Goal: Information Seeking & Learning: Check status

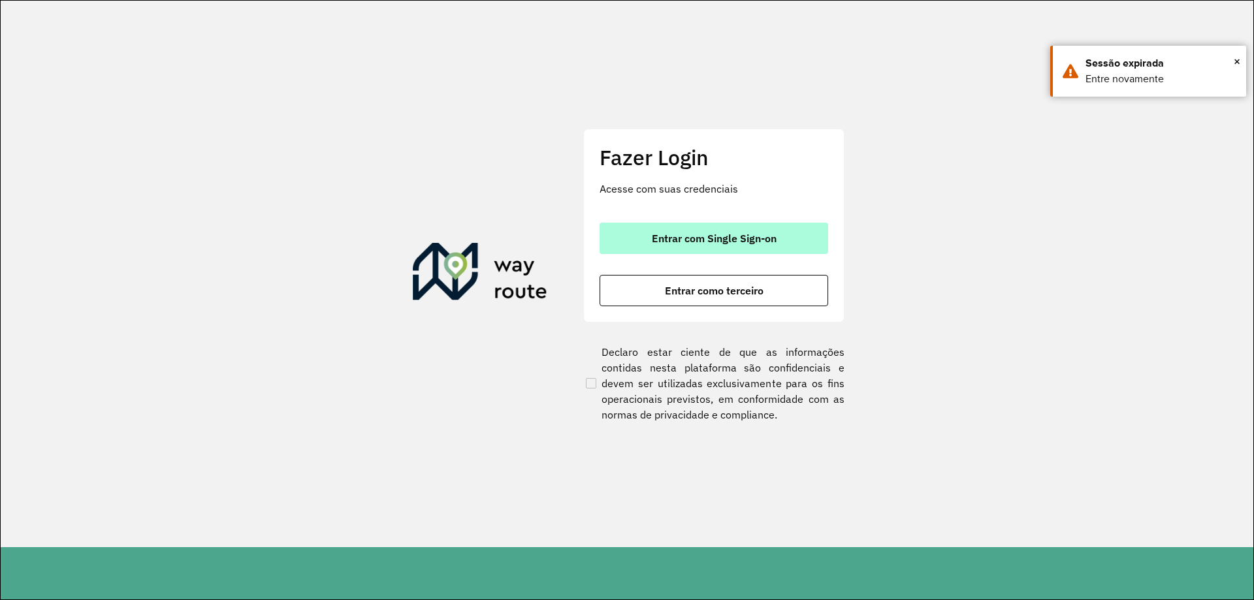
click at [760, 234] on span "Entrar com Single Sign-on" at bounding box center [714, 238] width 125 height 10
click at [658, 233] on span "Entrar com Single Sign-on" at bounding box center [714, 238] width 125 height 10
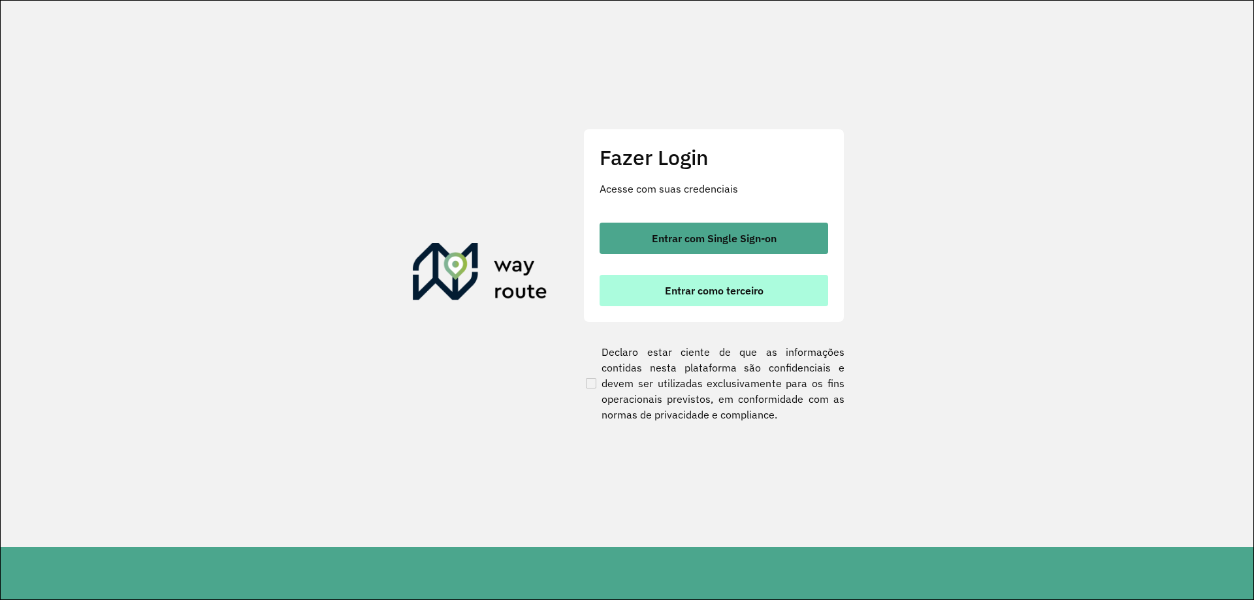
click at [707, 291] on span "Entrar como terceiro" at bounding box center [714, 290] width 99 height 10
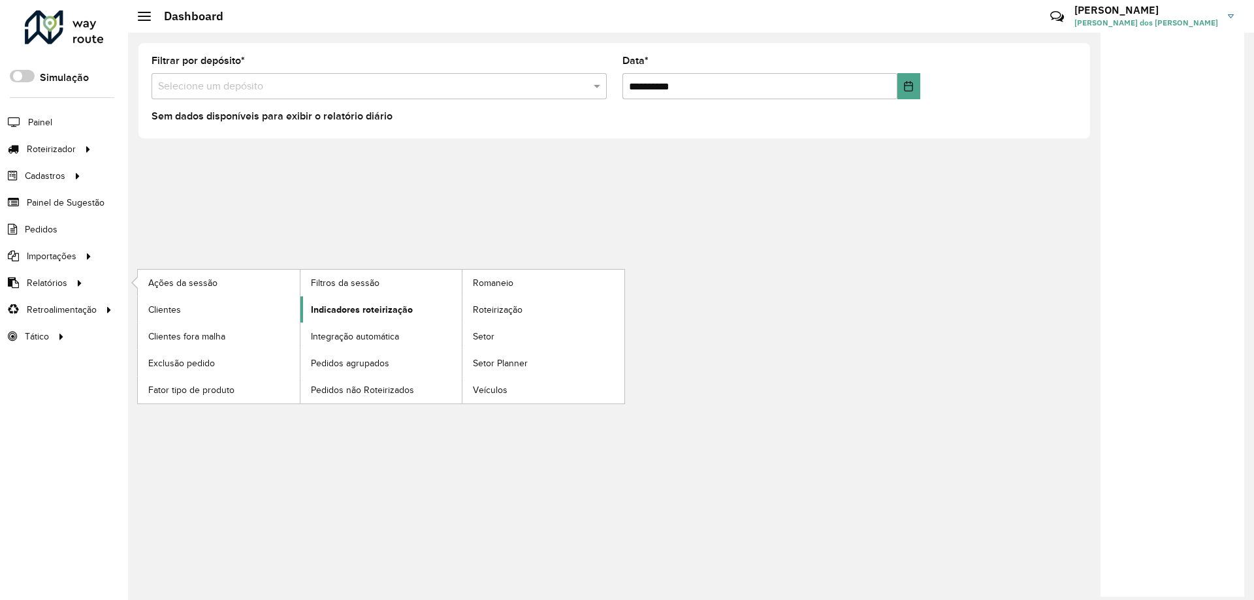
click at [368, 310] on span "Indicadores roteirização" at bounding box center [362, 310] width 102 height 14
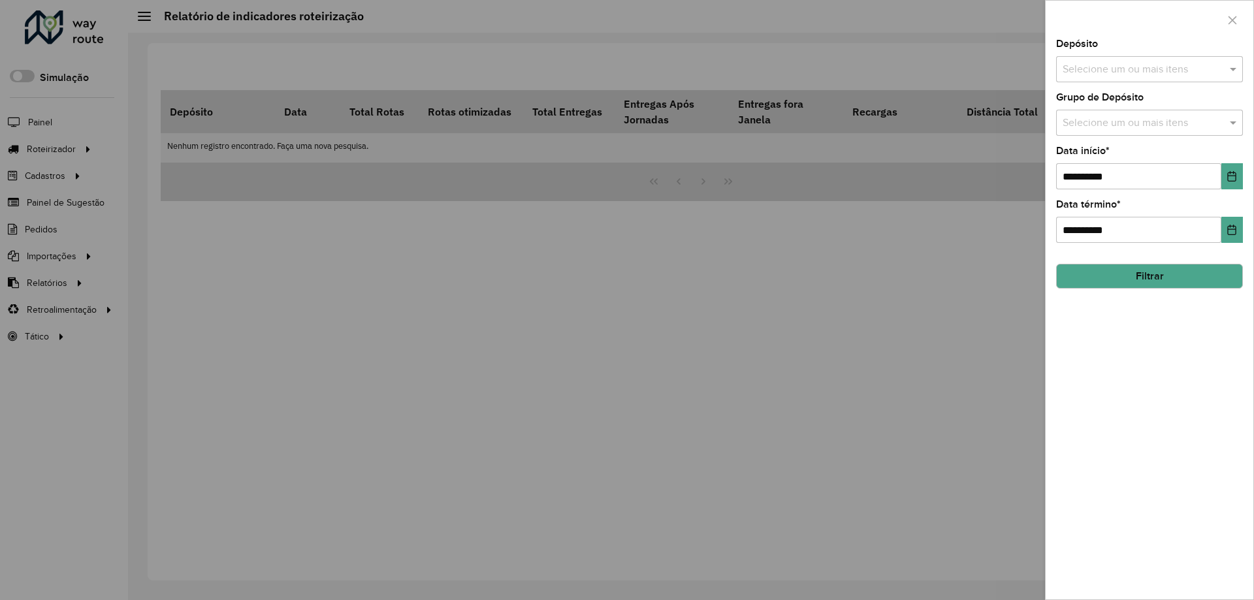
click at [1164, 63] on input "text" at bounding box center [1142, 70] width 167 height 16
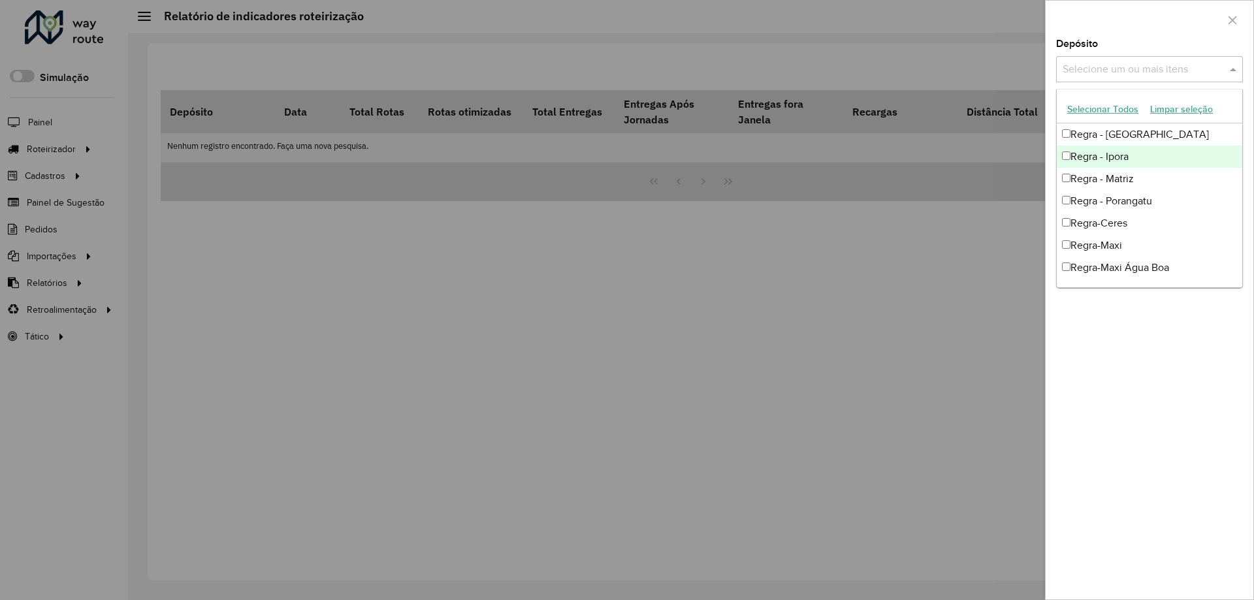
click at [1107, 157] on div "Regra - Ipora" at bounding box center [1149, 157] width 185 height 22
click at [1130, 313] on div "**********" at bounding box center [1150, 319] width 208 height 560
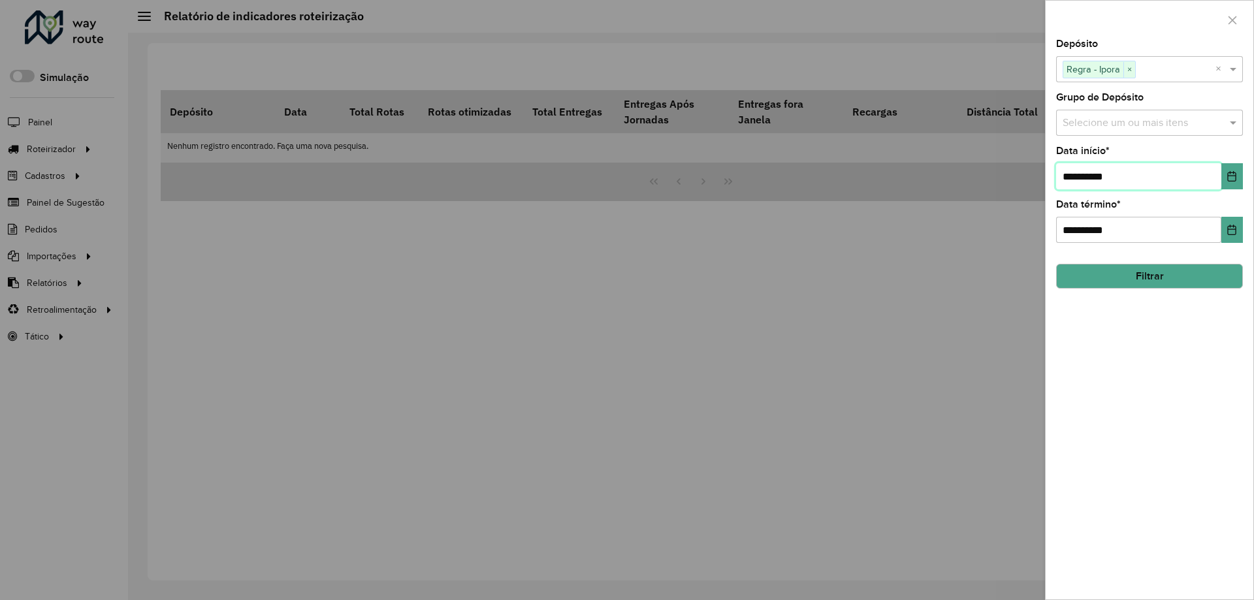
drag, startPoint x: 1048, startPoint y: 174, endPoint x: 1036, endPoint y: 182, distance: 13.8
click at [1035, 177] on body "Aguarde... Pop-up bloqueado! Seu navegador bloqueou automáticamente a abertura …" at bounding box center [627, 300] width 1254 height 600
type input "**********"
click at [1144, 278] on button "Filtrar" at bounding box center [1149, 276] width 187 height 25
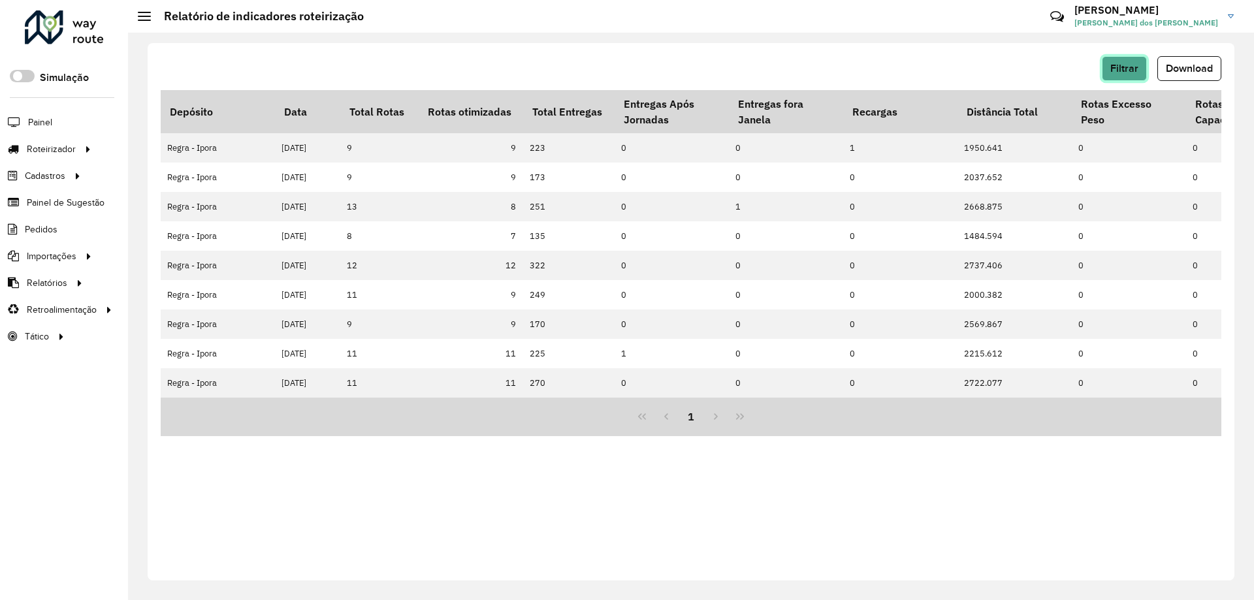
click at [1118, 69] on span "Filtrar" at bounding box center [1124, 68] width 28 height 11
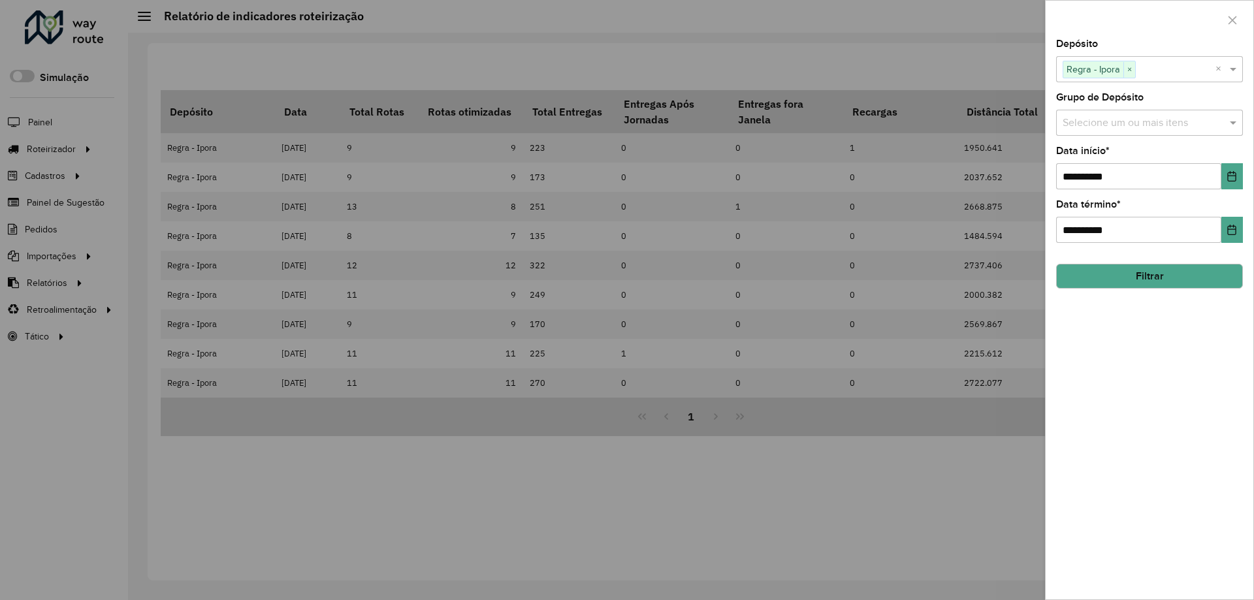
click at [873, 80] on div at bounding box center [627, 300] width 1254 height 600
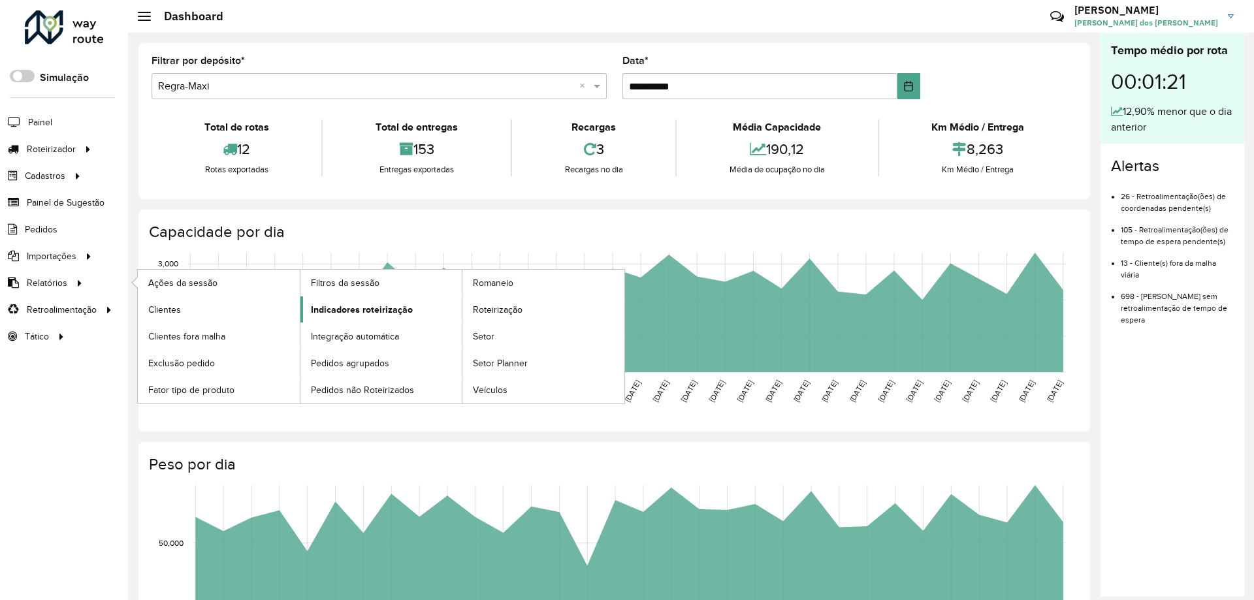
click at [357, 303] on span "Indicadores roteirização" at bounding box center [362, 310] width 102 height 14
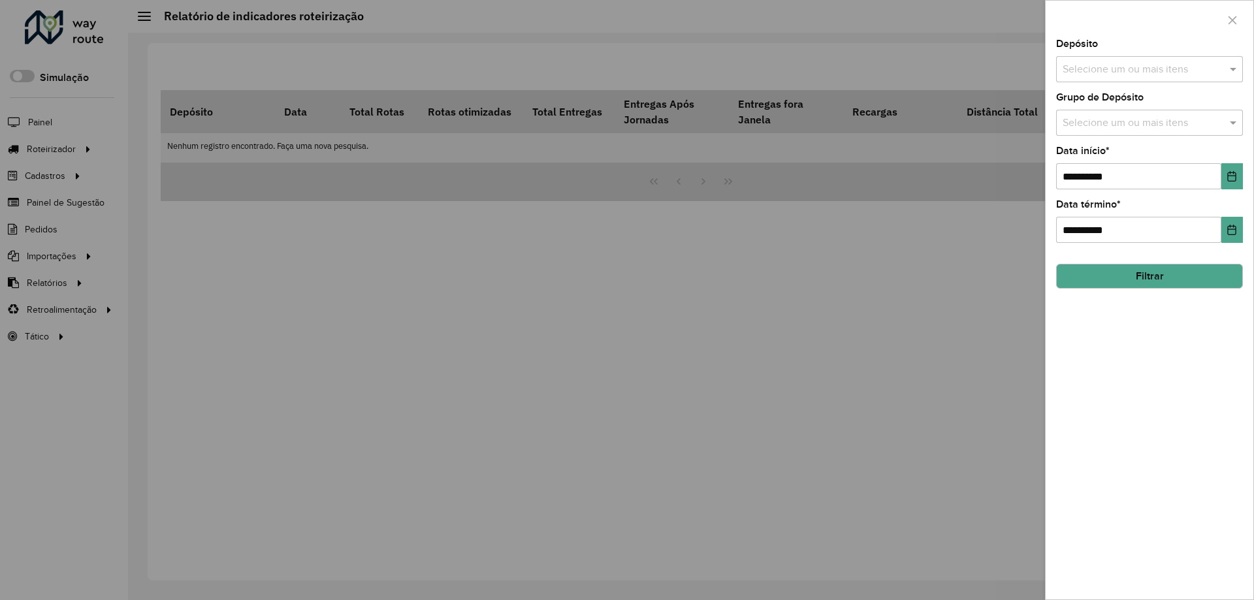
click at [1125, 82] on div "Selecione um ou mais itens" at bounding box center [1149, 69] width 187 height 26
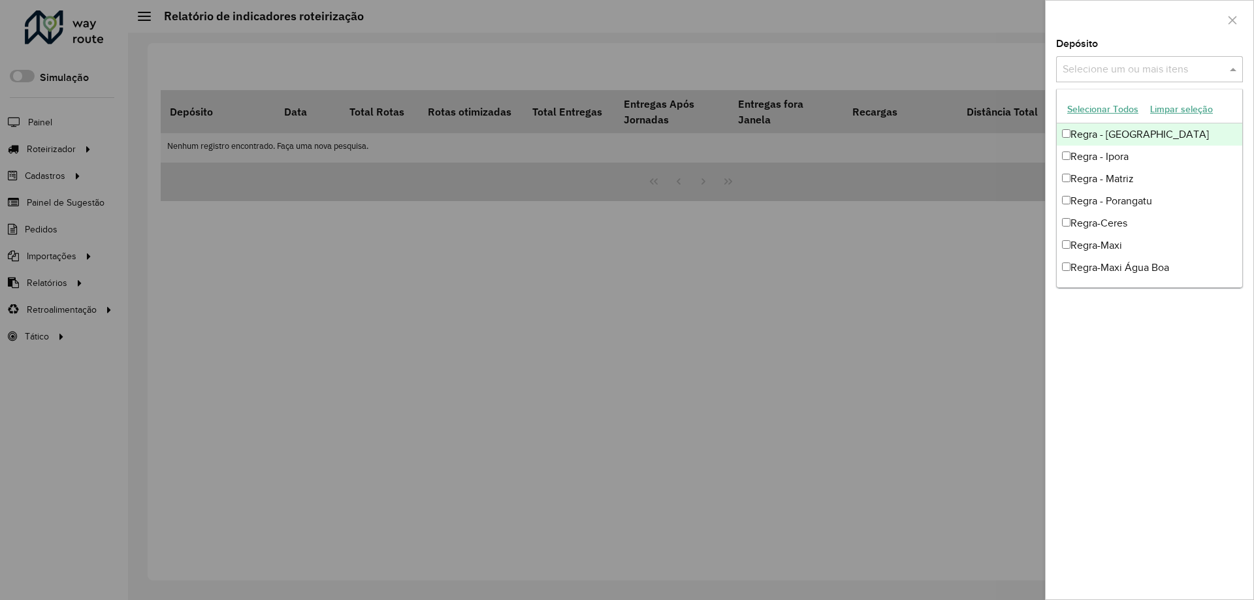
click at [1112, 140] on div "Regra - Anapolis" at bounding box center [1149, 134] width 185 height 22
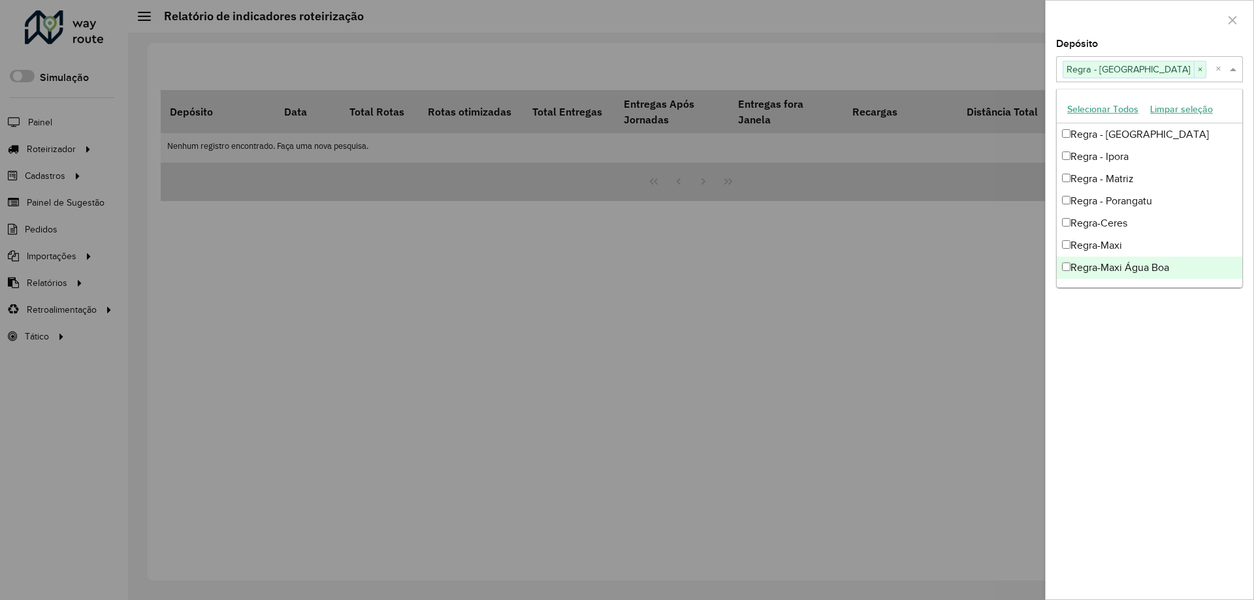
drag, startPoint x: 1108, startPoint y: 393, endPoint x: 1111, endPoint y: 369, distance: 24.4
click at [1112, 387] on div "**********" at bounding box center [1150, 319] width 208 height 560
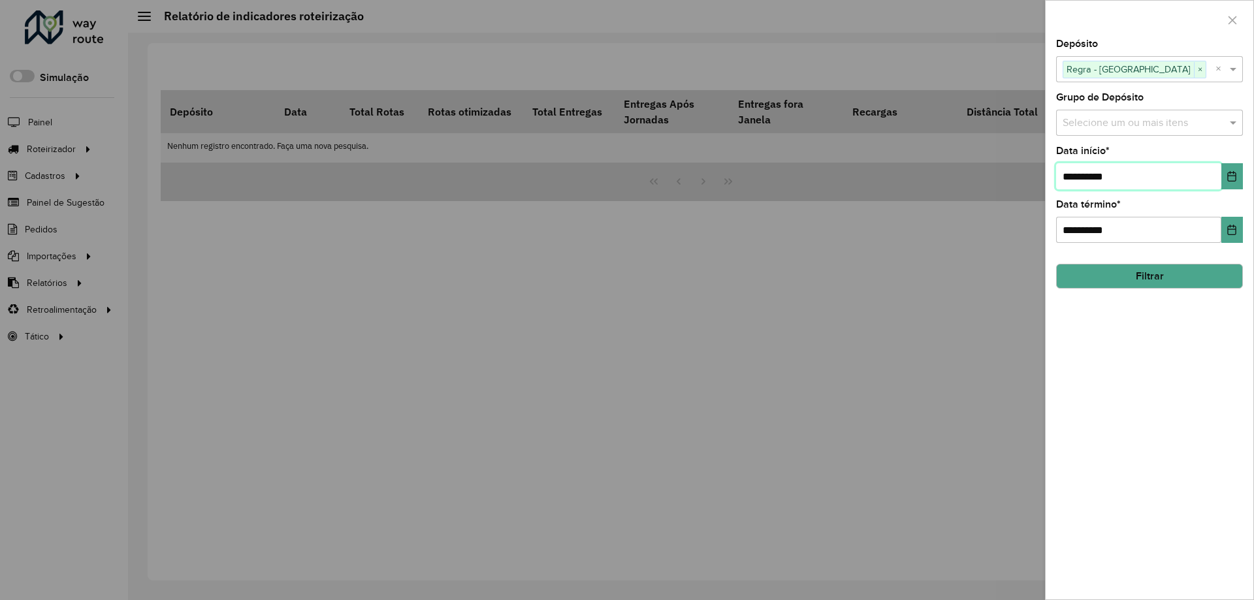
drag, startPoint x: 1074, startPoint y: 175, endPoint x: 1042, endPoint y: 177, distance: 31.4
click at [1042, 177] on body "Aguarde... Pop-up bloqueado! Seu navegador bloqueou automáticamente a abertura …" at bounding box center [627, 300] width 1254 height 600
type input "**********"
click at [1119, 278] on button "Filtrar" at bounding box center [1149, 276] width 187 height 25
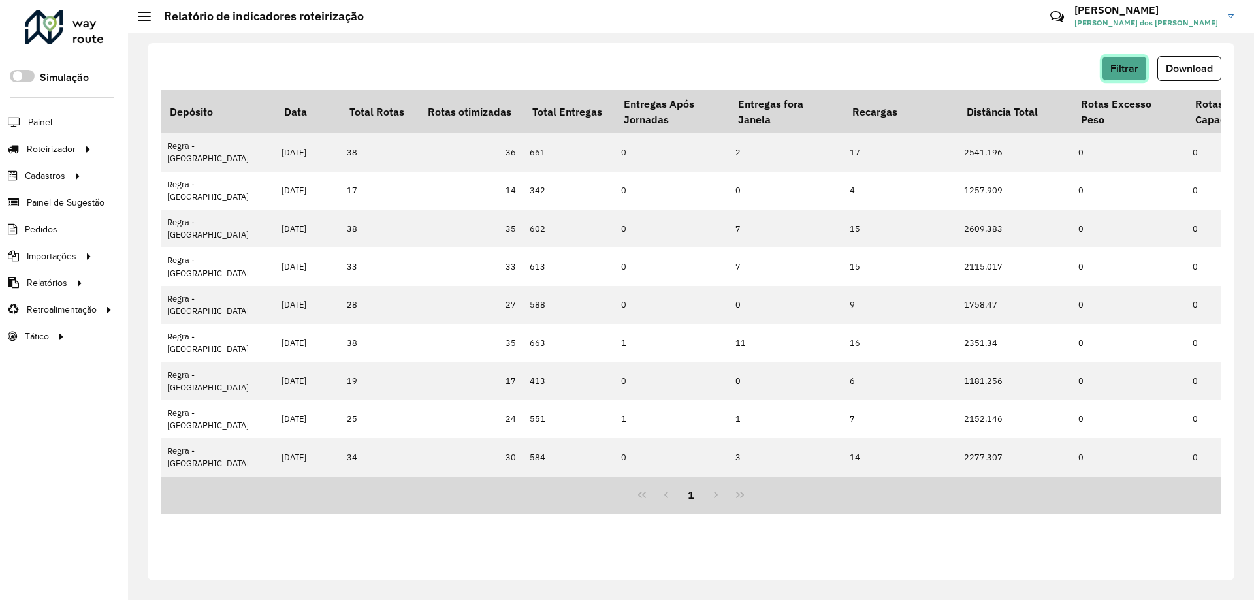
click at [1136, 63] on span "Filtrar" at bounding box center [1124, 68] width 28 height 11
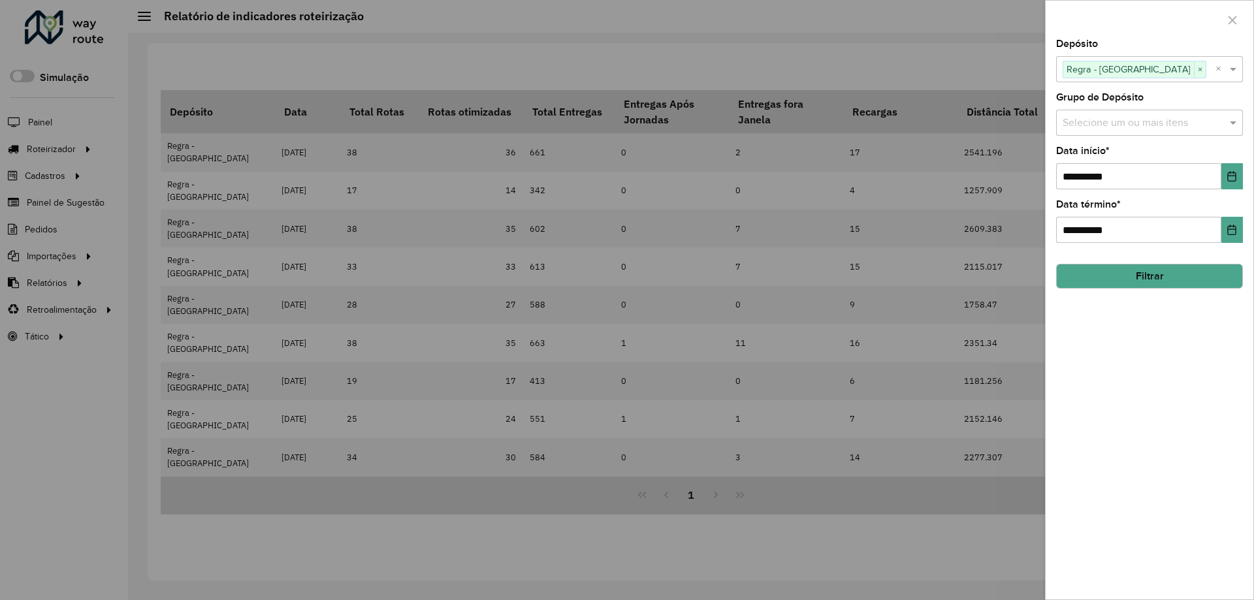
click at [864, 52] on div at bounding box center [627, 300] width 1254 height 600
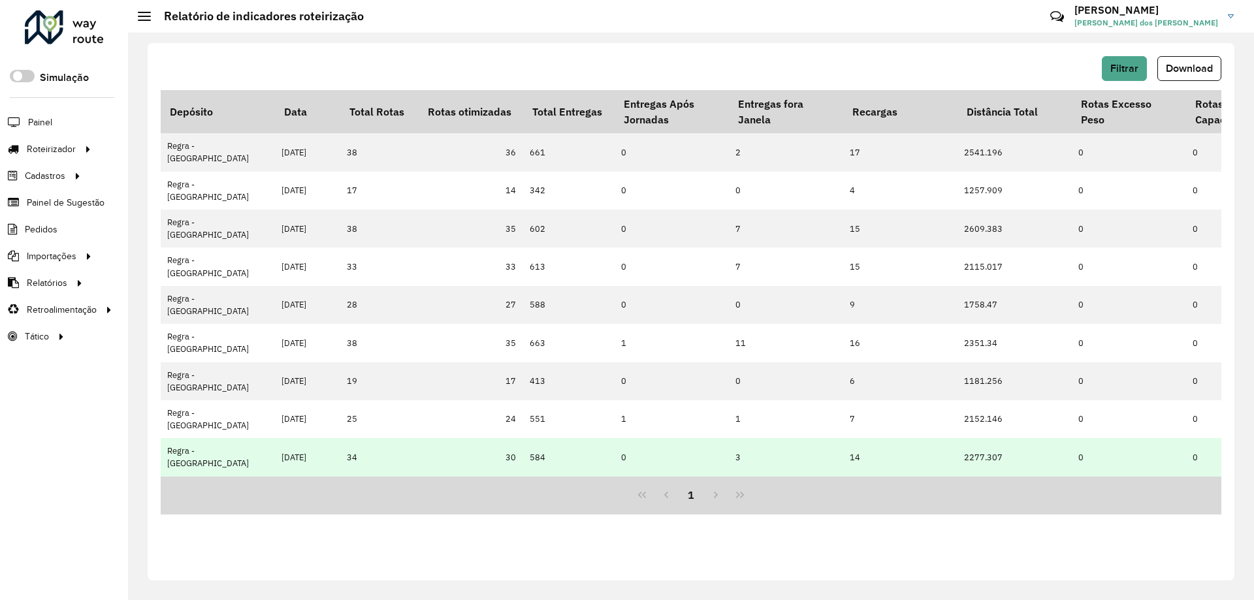
drag, startPoint x: 337, startPoint y: 394, endPoint x: 419, endPoint y: 396, distance: 81.7
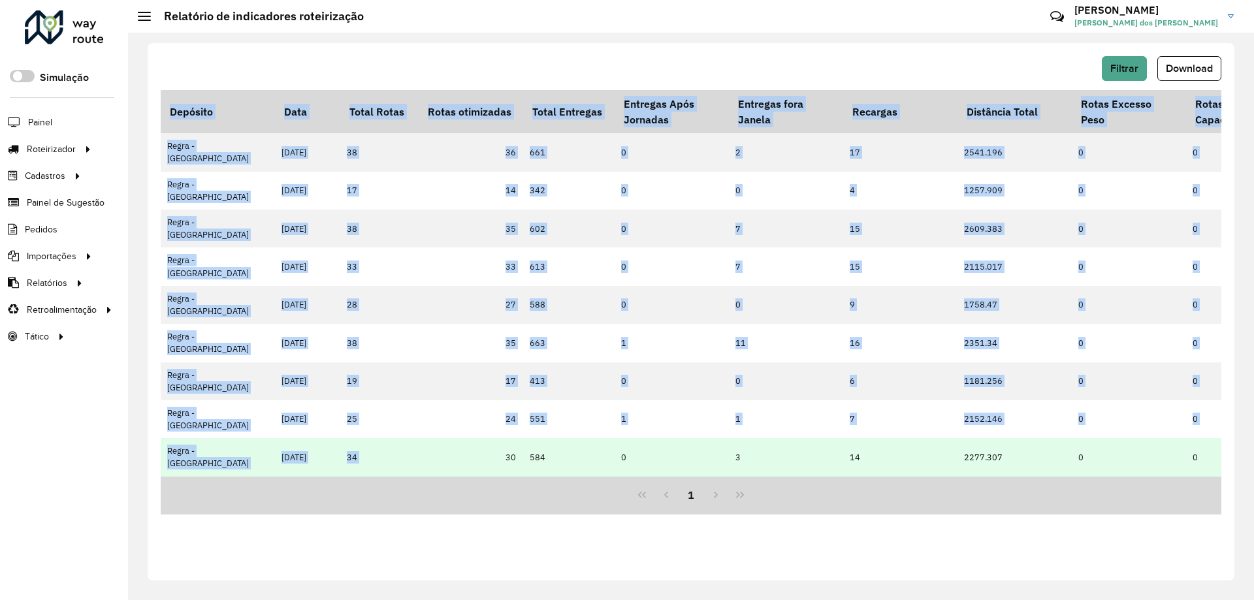
drag, startPoint x: 384, startPoint y: 402, endPoint x: 417, endPoint y: 394, distance: 34.2
click at [419, 394] on div "Depósito Data Total Rotas Rotas otimizadas Total Entregas Entregas Após Jornada…" at bounding box center [691, 283] width 1061 height 387
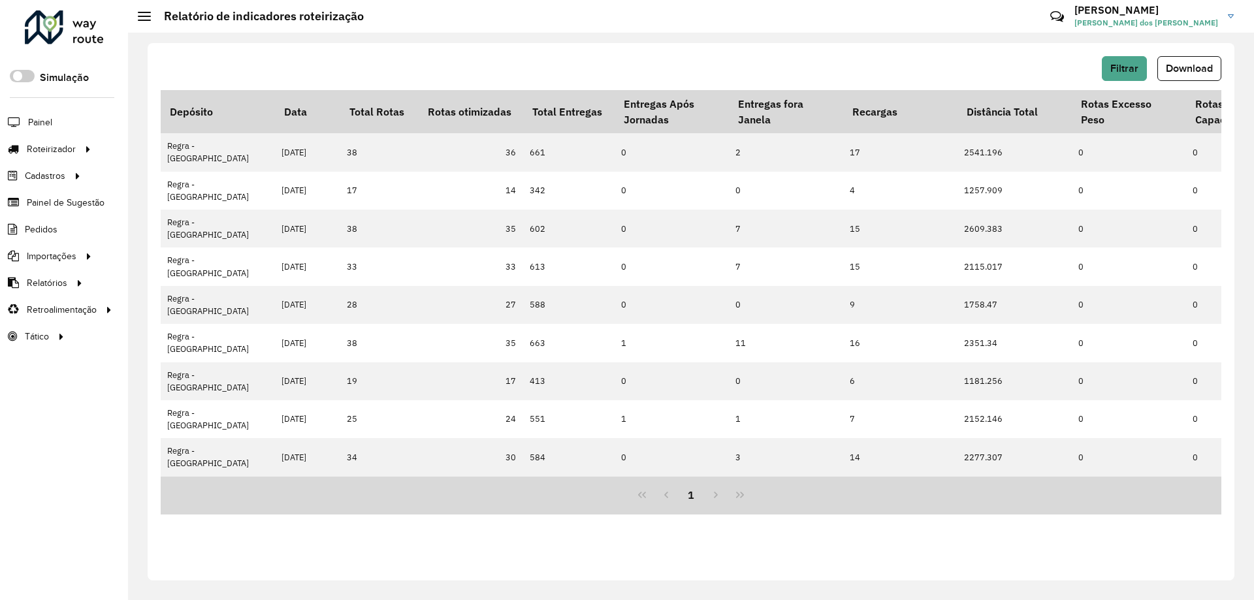
click at [337, 477] on div "1" at bounding box center [691, 496] width 1061 height 39
click at [1130, 65] on span "Filtrar" at bounding box center [1124, 68] width 28 height 11
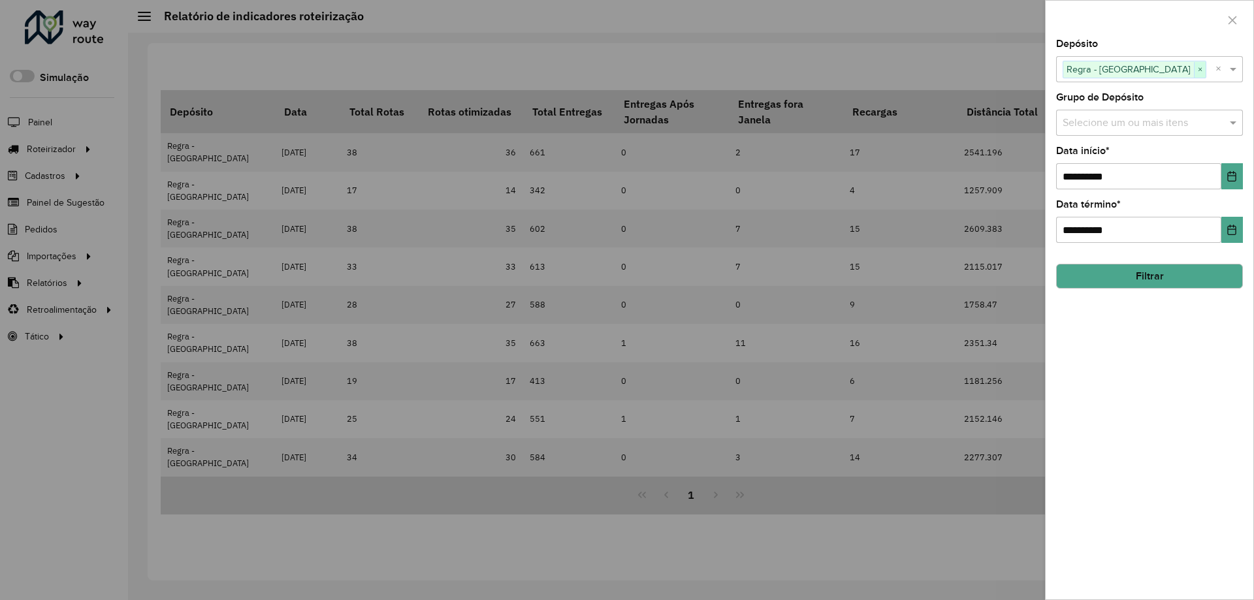
click at [1194, 73] on span "×" at bounding box center [1200, 70] width 12 height 16
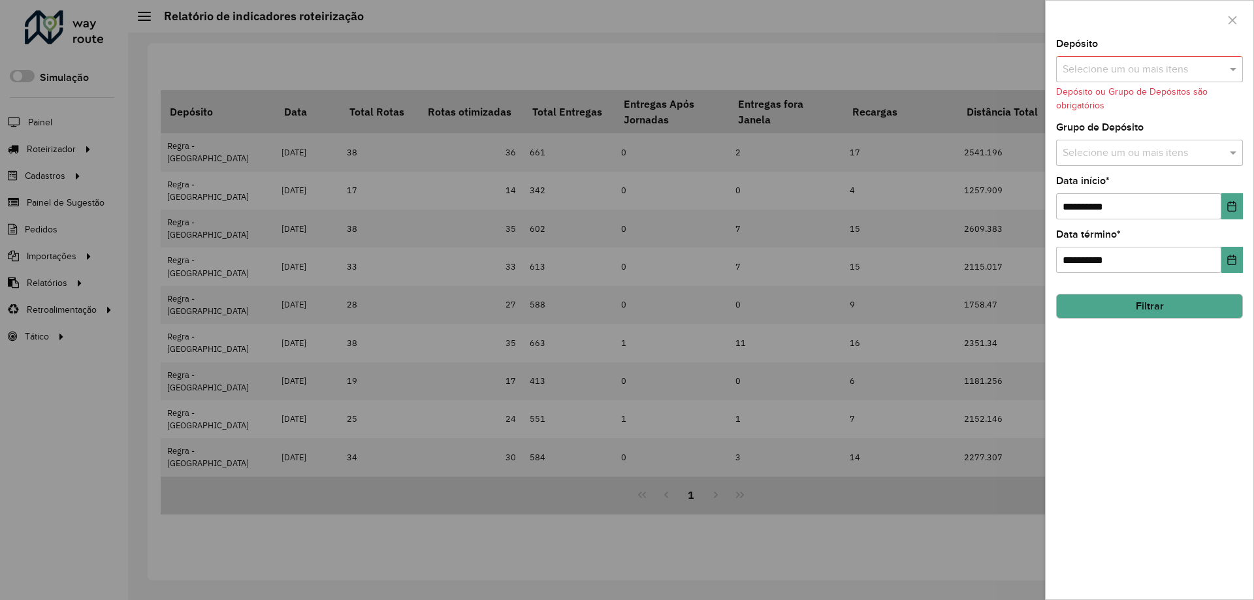
drag, startPoint x: 733, startPoint y: 21, endPoint x: 549, endPoint y: 20, distance: 184.2
click at [730, 19] on div at bounding box center [627, 300] width 1254 height 600
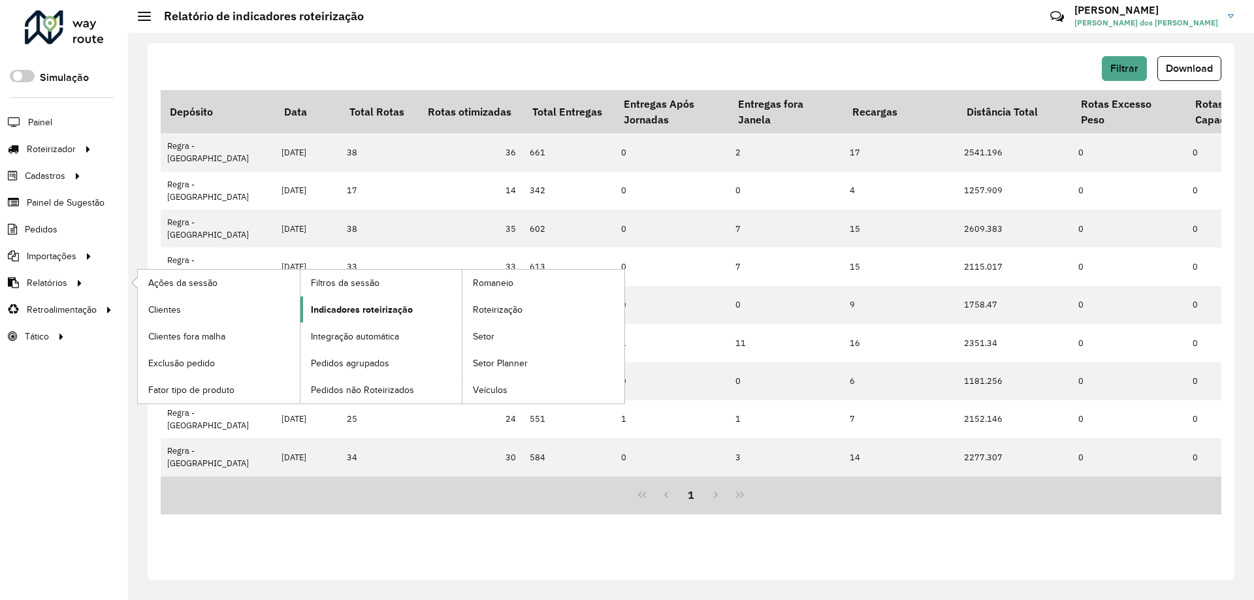
click at [401, 313] on span "Indicadores roteirização" at bounding box center [362, 310] width 102 height 14
click at [392, 309] on span "Indicadores roteirização" at bounding box center [362, 310] width 102 height 14
click at [376, 309] on span "Indicadores roteirização" at bounding box center [362, 310] width 102 height 14
click at [349, 315] on span "Indicadores roteirização" at bounding box center [362, 310] width 102 height 14
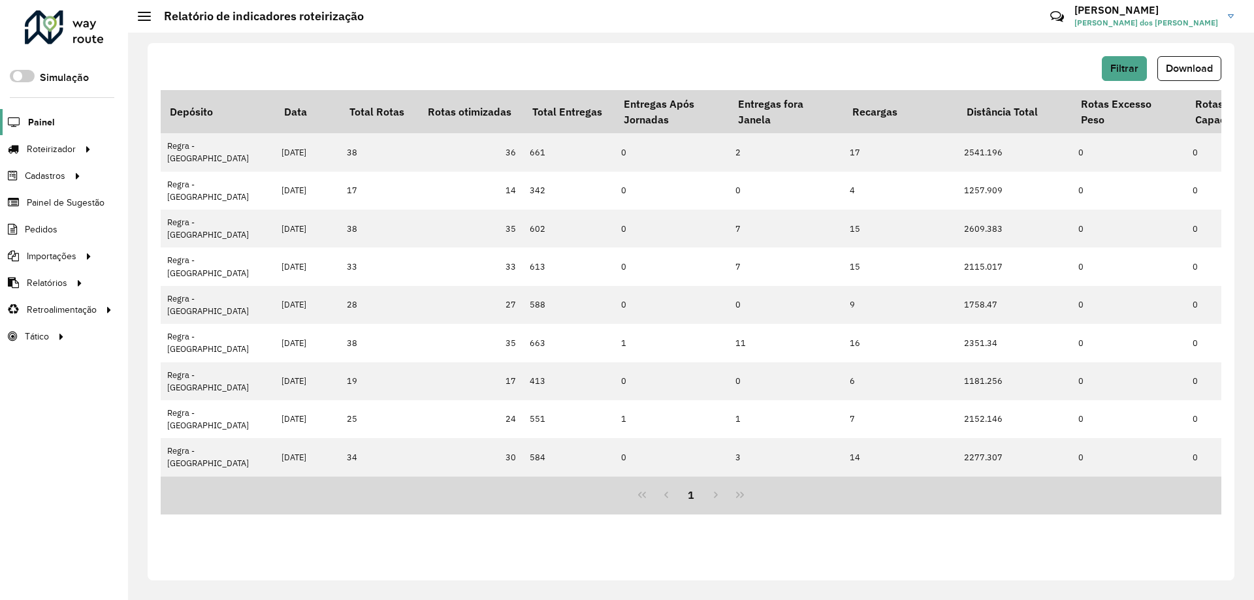
click at [39, 127] on span "Painel" at bounding box center [41, 123] width 27 height 14
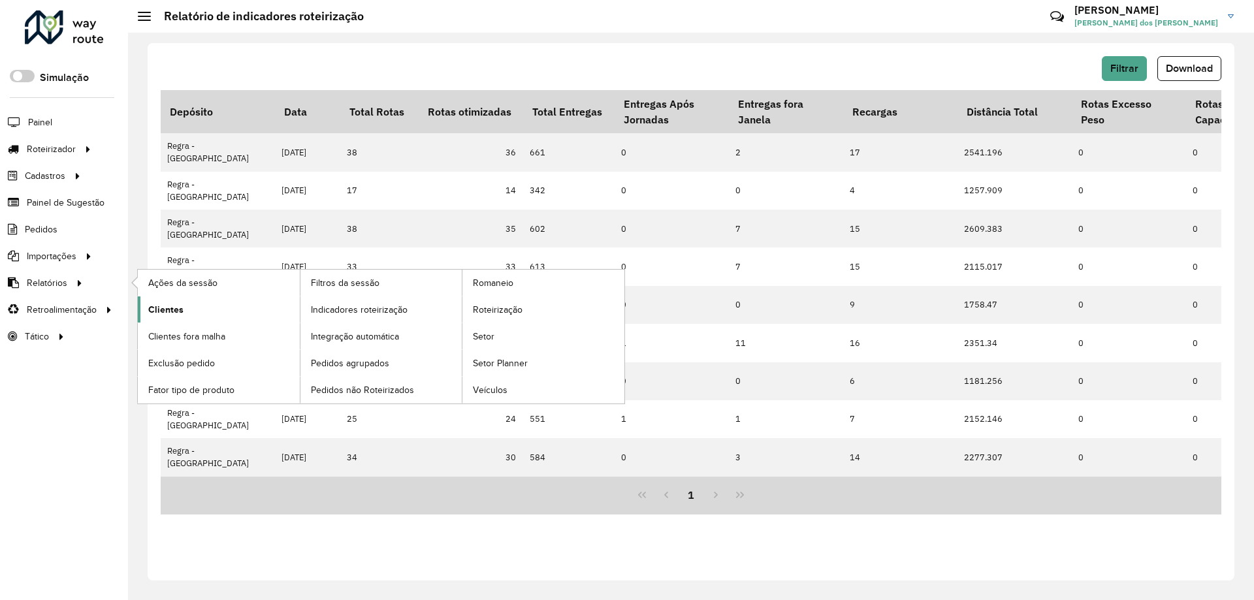
click at [221, 311] on link "Clientes" at bounding box center [219, 310] width 162 height 26
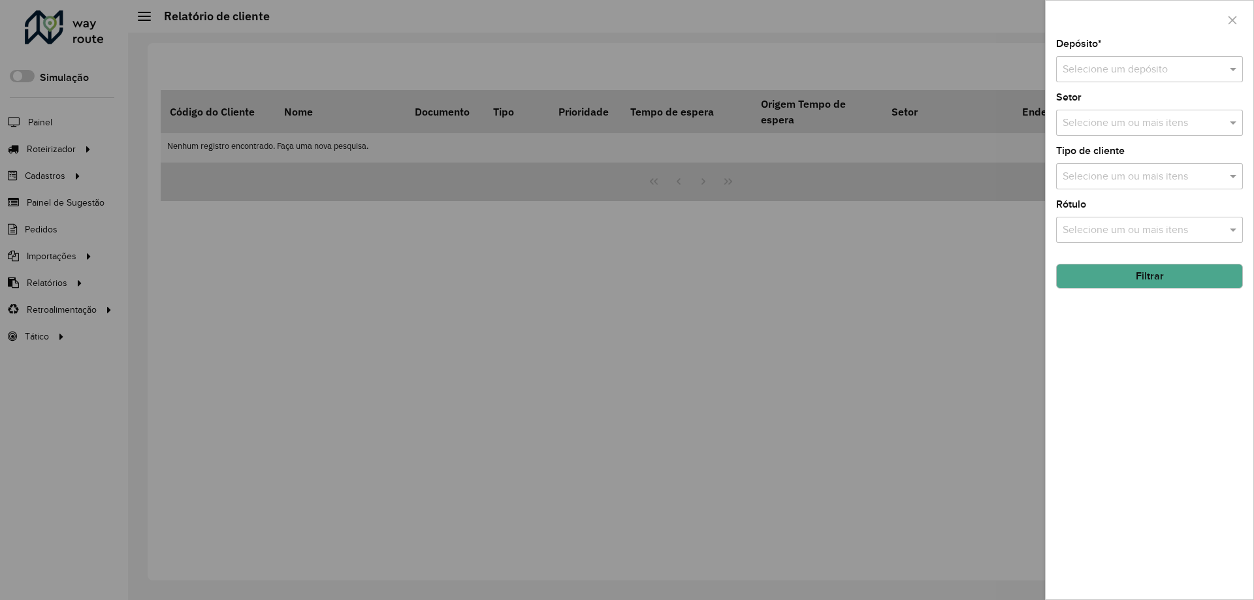
click at [217, 297] on div at bounding box center [627, 300] width 1254 height 600
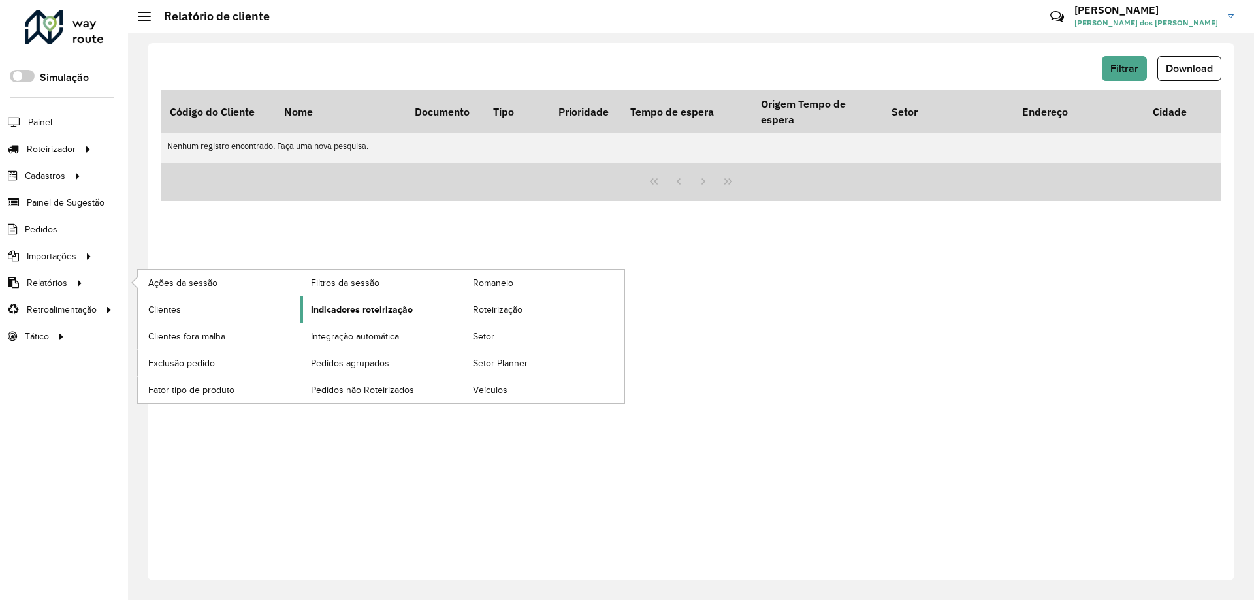
click at [361, 315] on span "Indicadores roteirização" at bounding box center [362, 310] width 102 height 14
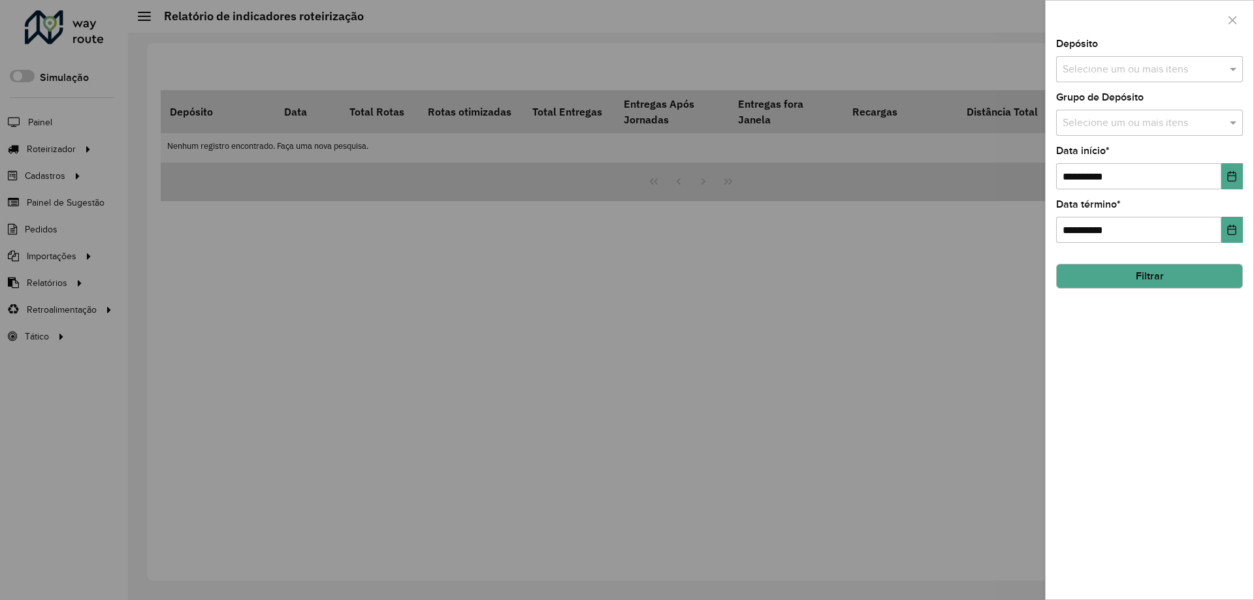
click at [534, 249] on div at bounding box center [627, 300] width 1254 height 600
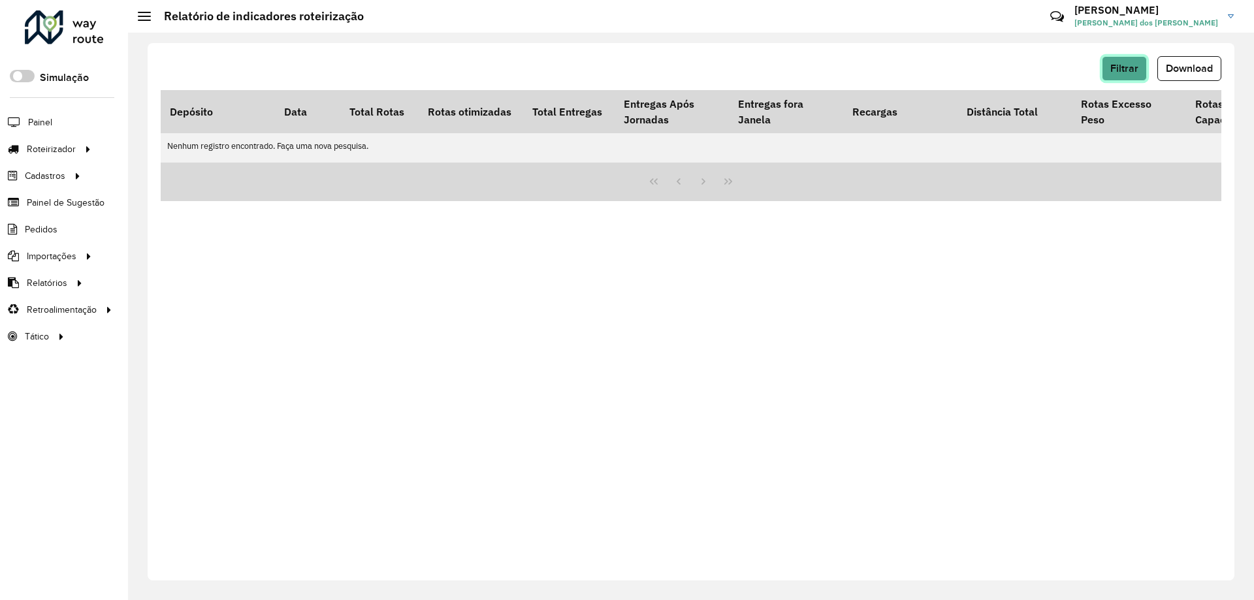
click at [1128, 69] on span "Filtrar" at bounding box center [1124, 68] width 28 height 11
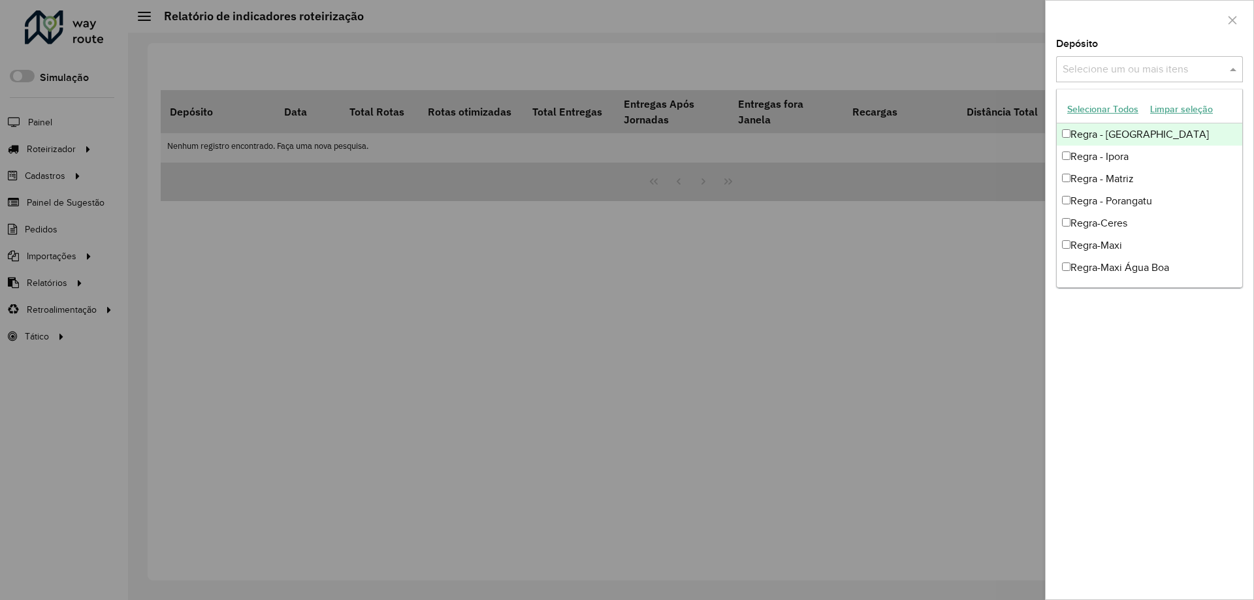
click at [1113, 73] on input "text" at bounding box center [1142, 70] width 167 height 16
click at [1116, 178] on div "Regra - Matriz" at bounding box center [1149, 179] width 185 height 22
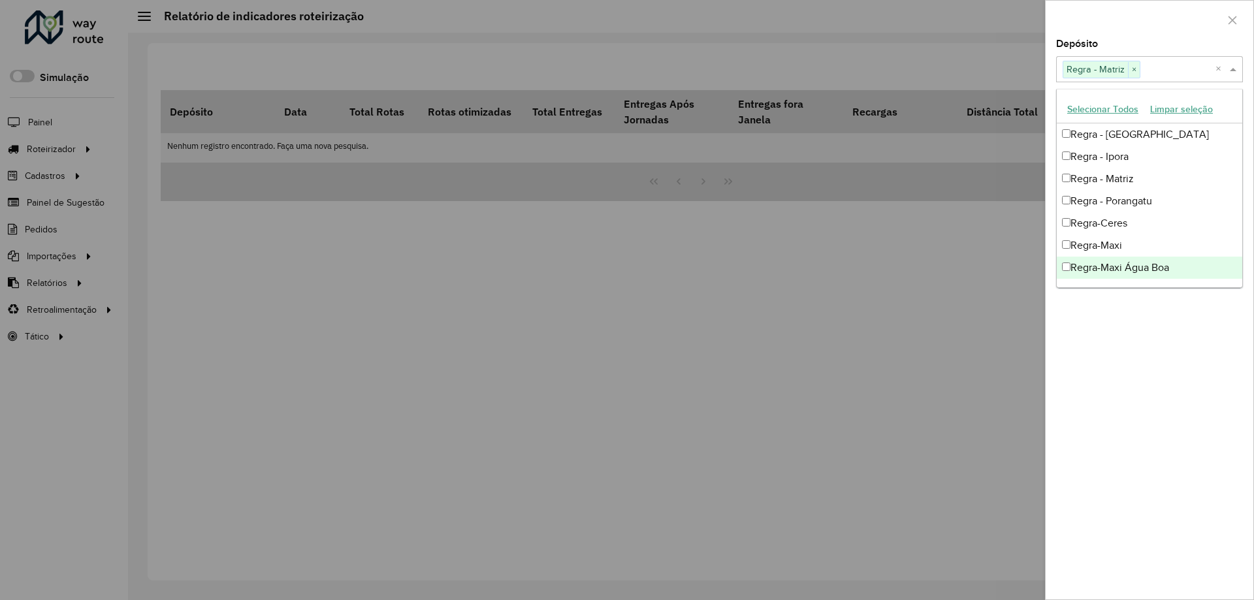
drag, startPoint x: 1070, startPoint y: 400, endPoint x: 1076, endPoint y: 236, distance: 164.1
click at [1070, 398] on div "**********" at bounding box center [1150, 319] width 208 height 560
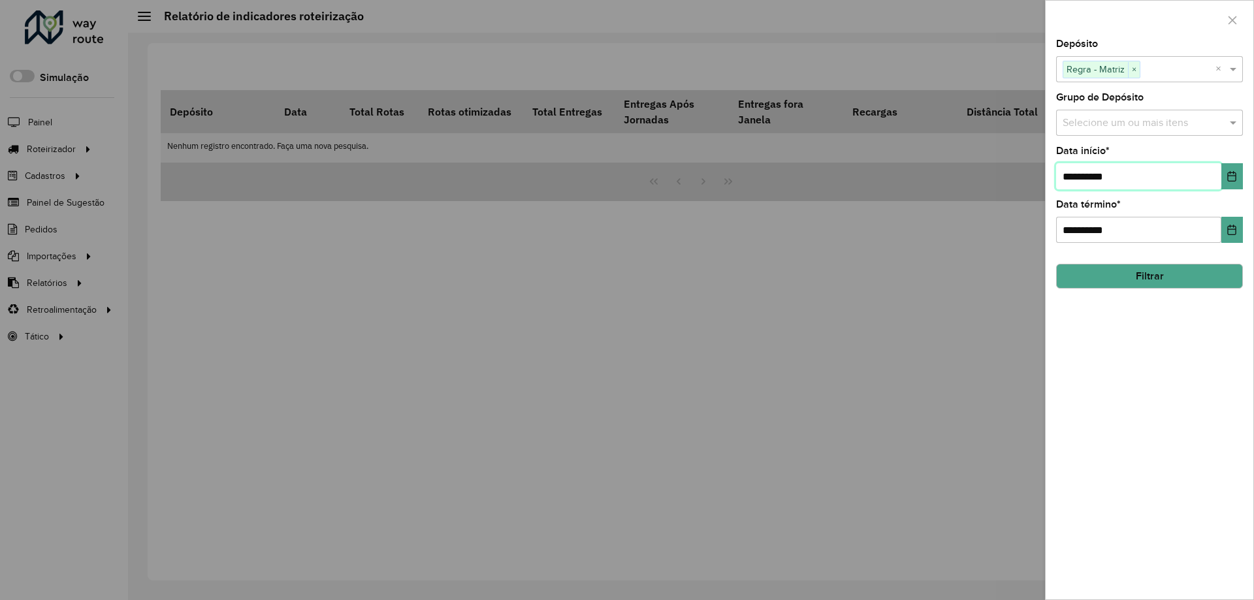
drag, startPoint x: 1072, startPoint y: 172, endPoint x: 1040, endPoint y: 178, distance: 33.2
click at [1040, 178] on body "Aguarde... Pop-up bloqueado! Seu navegador bloqueou automáticamente a abertura …" at bounding box center [627, 300] width 1254 height 600
type input "**********"
click at [1125, 263] on hb-field-button "Filtrar" at bounding box center [1149, 270] width 187 height 35
click at [1124, 273] on button "Filtrar" at bounding box center [1149, 276] width 187 height 25
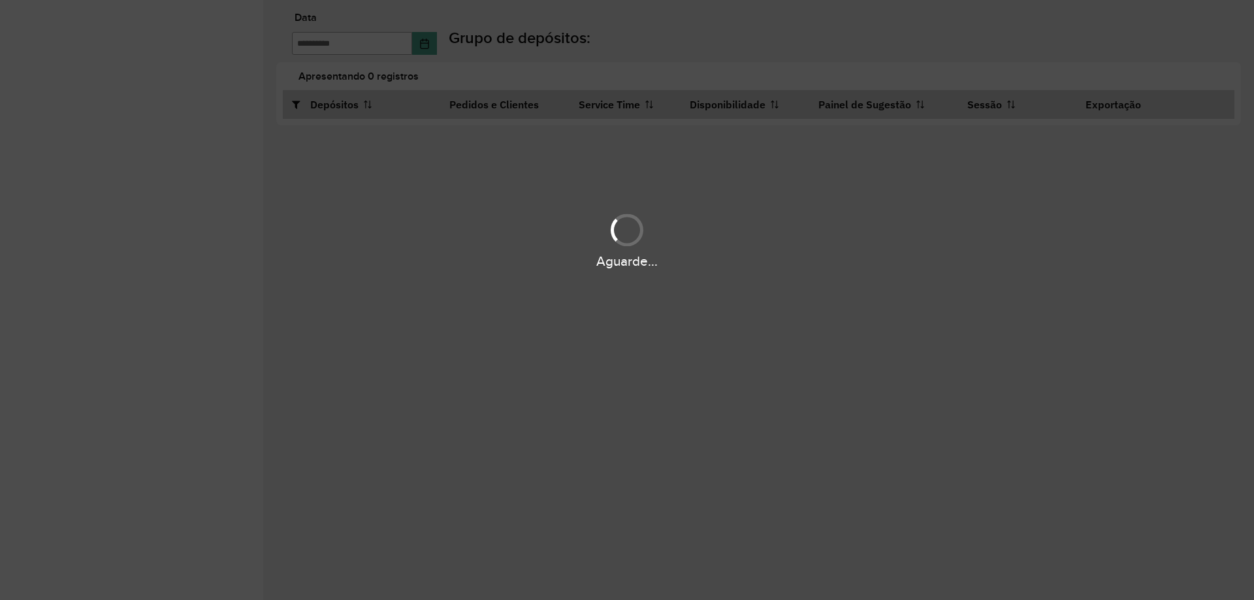
type input "**********"
